Goal: Find specific page/section: Find specific page/section

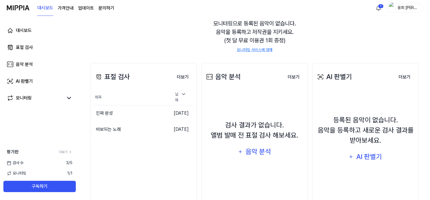
scroll to position [44, 0]
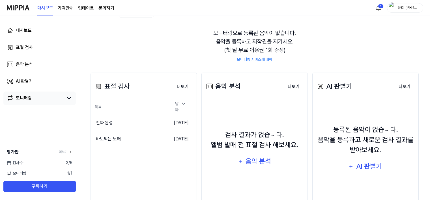
click at [56, 99] on link "모니터링" at bounding box center [35, 98] width 57 height 7
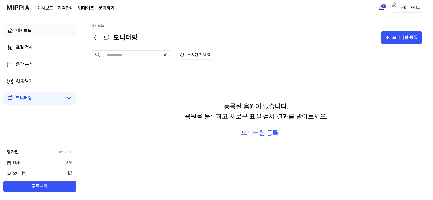
click at [42, 30] on link "대시보드" at bounding box center [39, 31] width 72 height 14
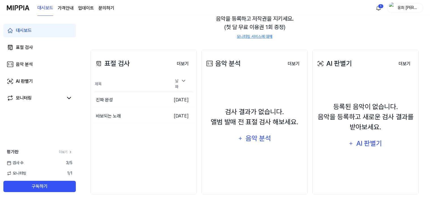
scroll to position [72, 0]
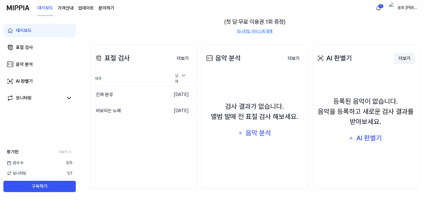
click at [405, 55] on button "더보기" at bounding box center [404, 58] width 21 height 11
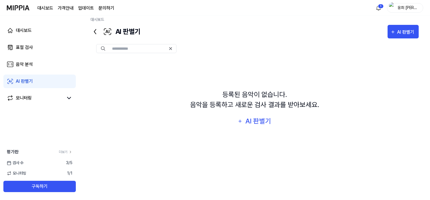
scroll to position [6, 0]
click at [249, 123] on div "AI 판별기" at bounding box center [258, 121] width 27 height 11
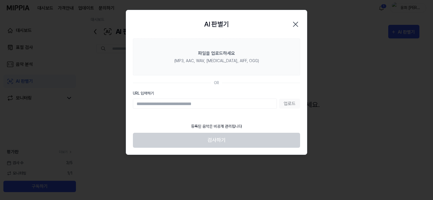
click at [297, 21] on icon "button" at bounding box center [295, 24] width 9 height 9
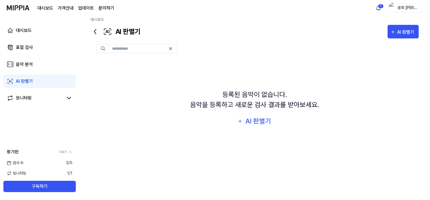
drag, startPoint x: 179, startPoint y: 87, endPoint x: 164, endPoint y: 79, distance: 16.5
click at [179, 88] on div "등록된 음악이 없습니다. 음악을 등록하고 새로운 검사 결과를 받아보세요. AI 판별기" at bounding box center [255, 109] width 328 height 100
click at [92, 29] on icon at bounding box center [95, 31] width 9 height 9
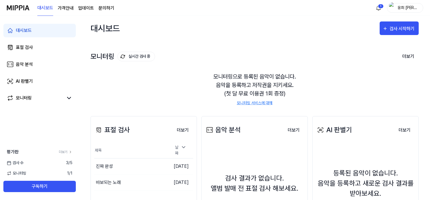
scroll to position [0, 0]
click at [29, 64] on div "음악 분석" at bounding box center [24, 64] width 17 height 7
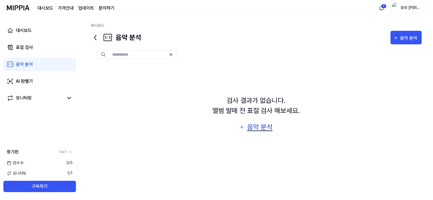
click at [259, 129] on div "음악 분석" at bounding box center [259, 127] width 27 height 11
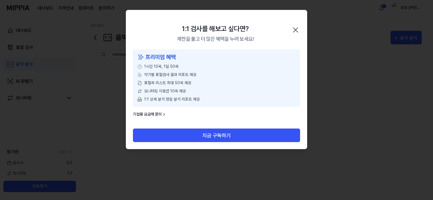
click at [298, 29] on icon "button" at bounding box center [295, 29] width 9 height 9
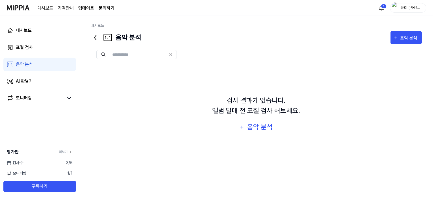
drag, startPoint x: 175, startPoint y: 79, endPoint x: 185, endPoint y: 71, distance: 12.9
click at [174, 79] on div "검사 결과가 없습니다. 앨범 발매 전 표절 검사 해보세요. 음악 분석" at bounding box center [256, 115] width 331 height 100
click at [410, 39] on div "음악 분석" at bounding box center [409, 38] width 19 height 7
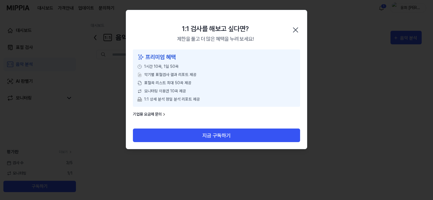
click at [296, 27] on icon "button" at bounding box center [295, 29] width 9 height 9
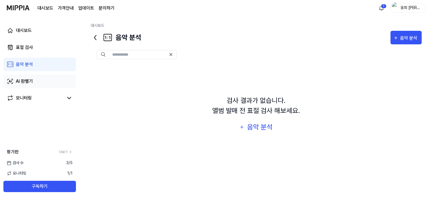
click at [45, 83] on link "AI 판별기" at bounding box center [39, 82] width 72 height 14
